Goal: Task Accomplishment & Management: Use online tool/utility

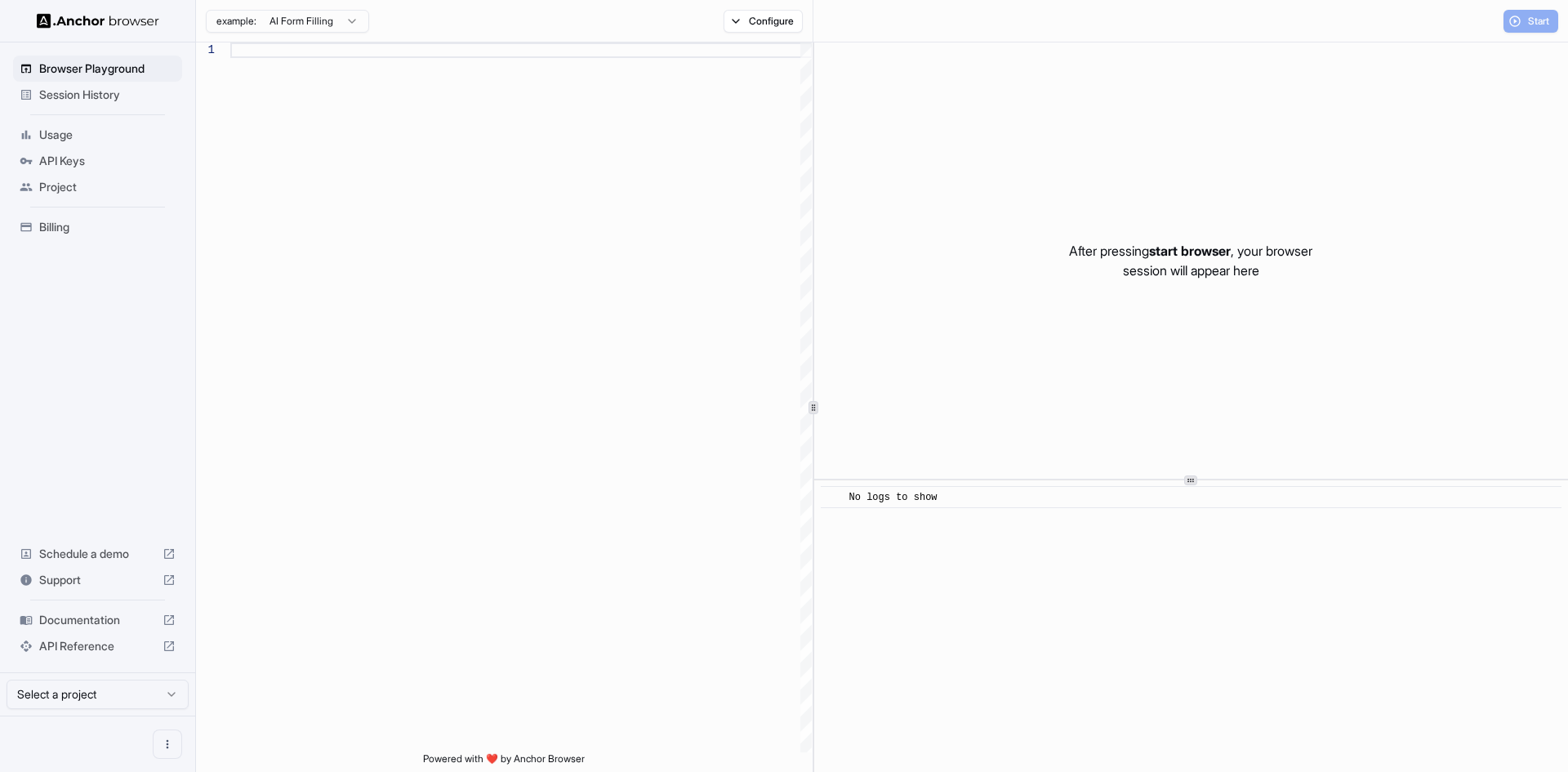
type textarea "**********"
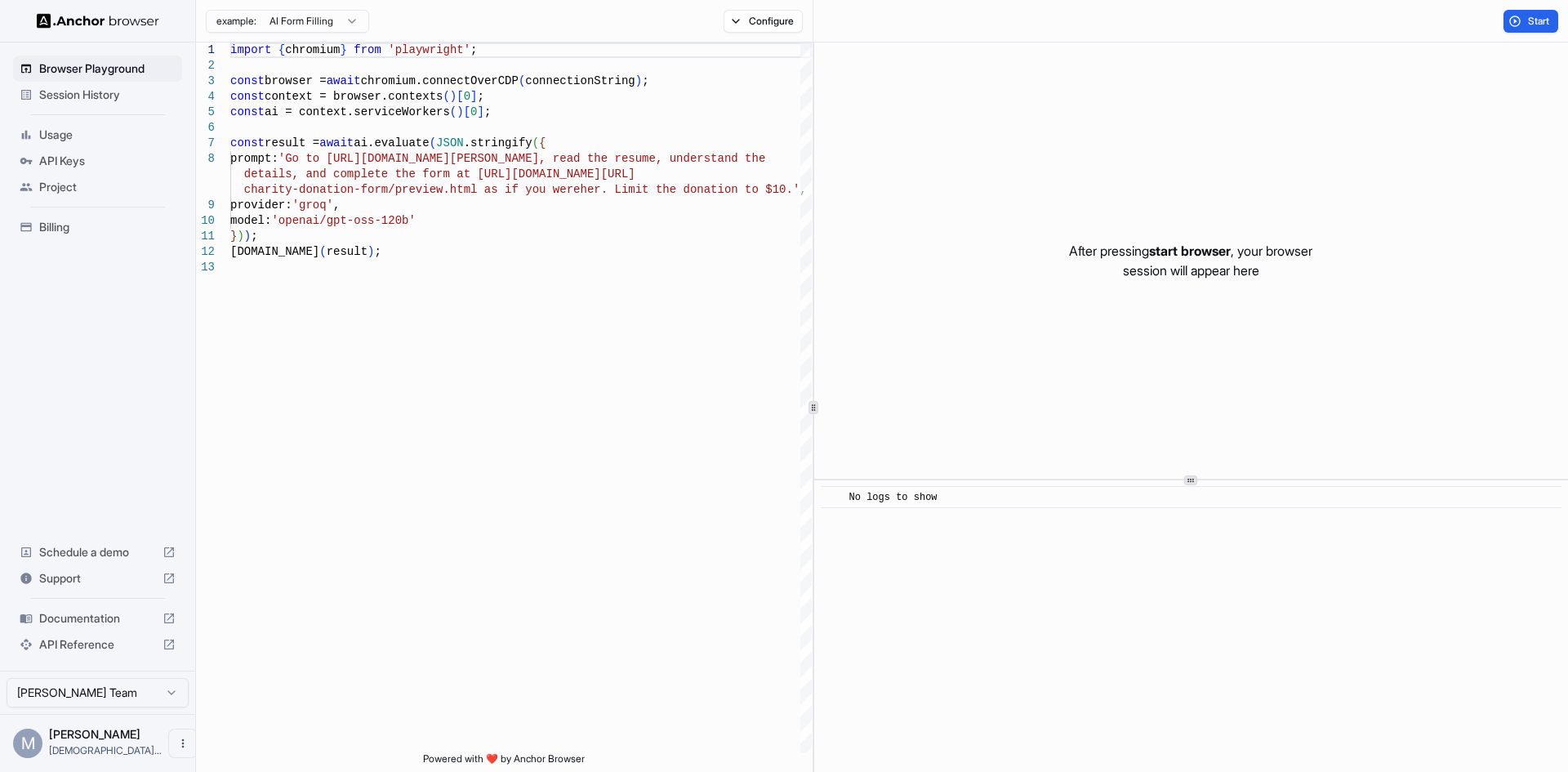
click at [82, 163] on span "API Keys" at bounding box center [107, 161] width 137 height 17
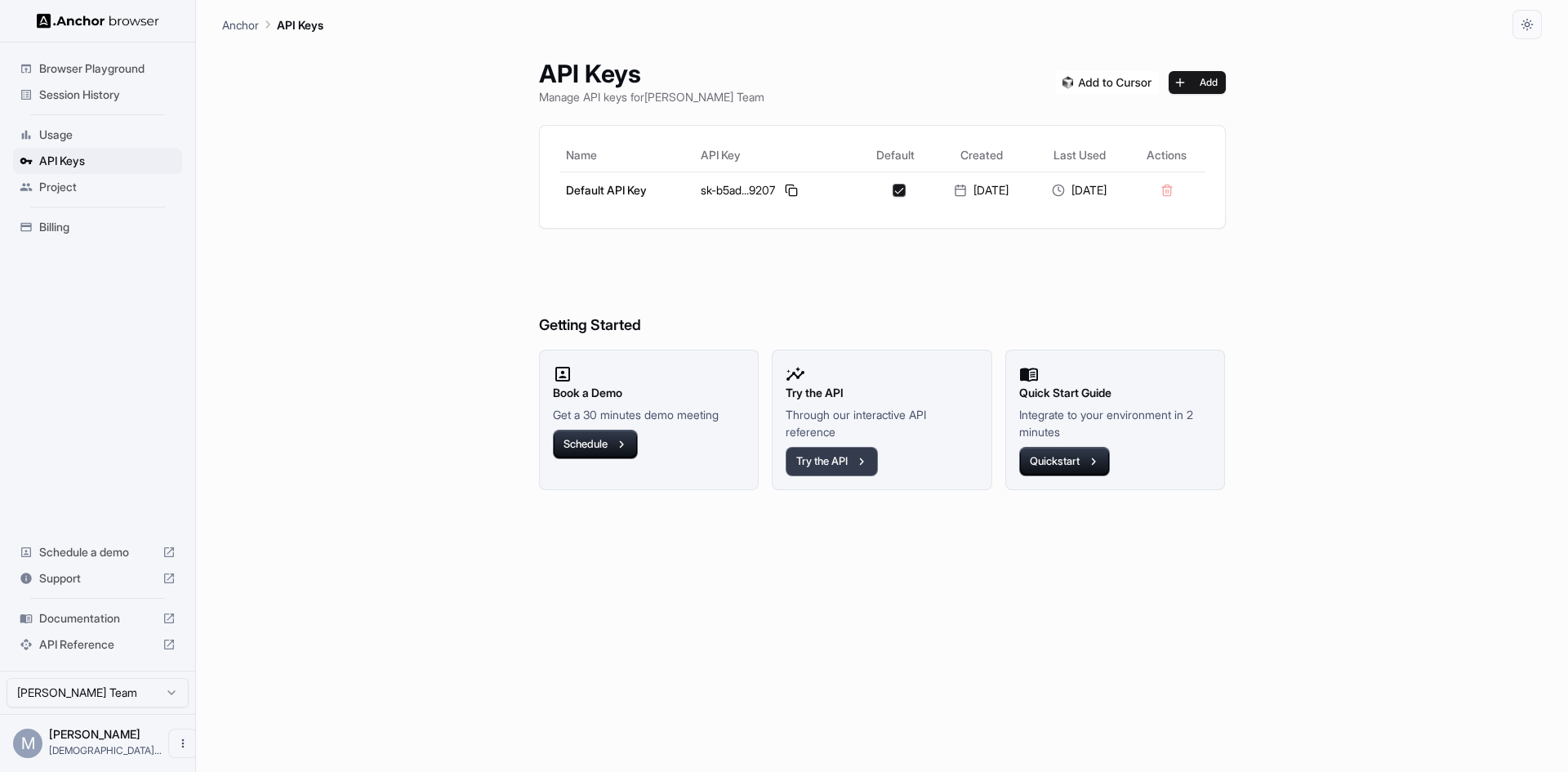
click at [839, 453] on button "Try the API" at bounding box center [831, 461] width 92 height 30
